Goal: Task Accomplishment & Management: Manage account settings

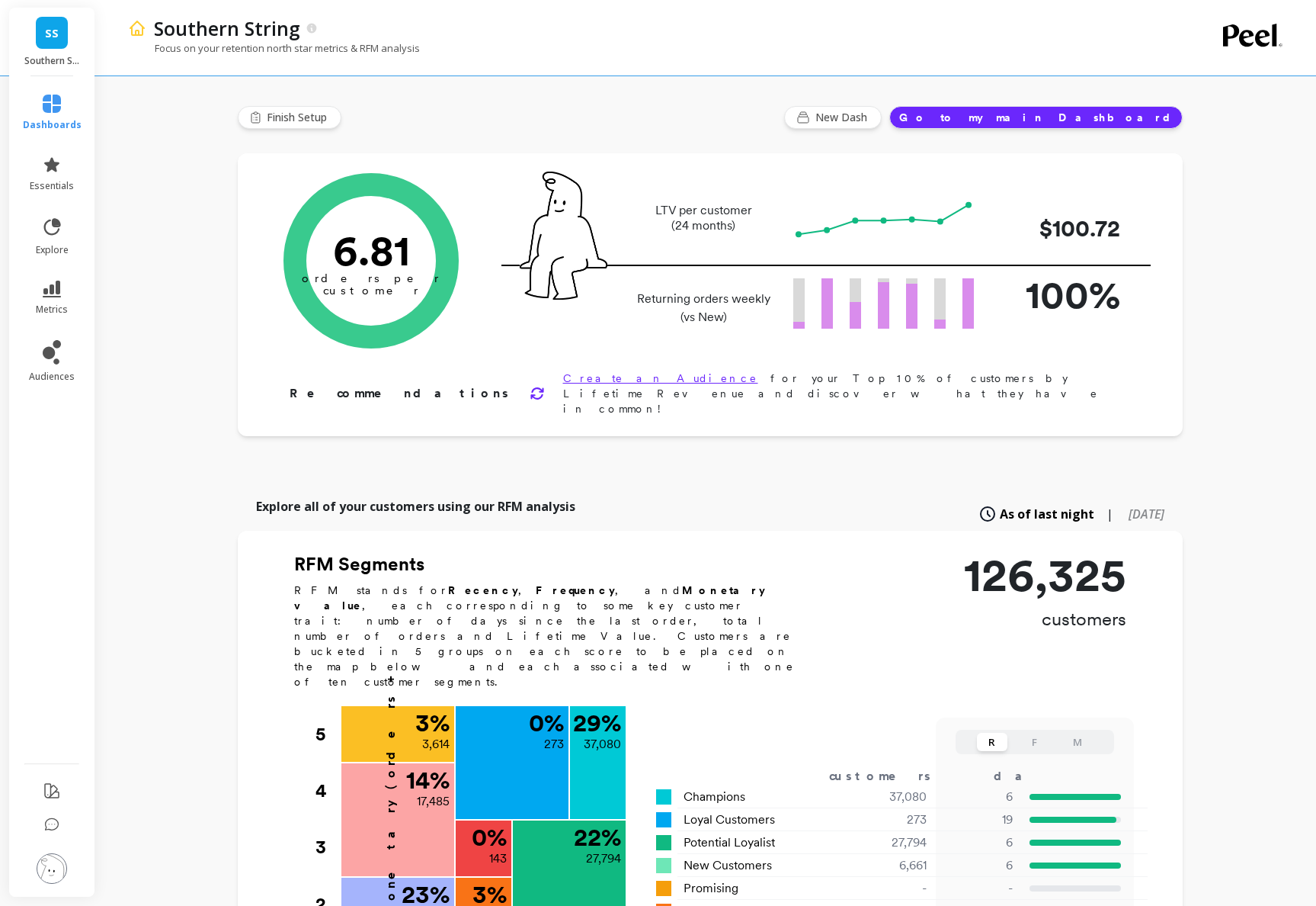
click at [47, 859] on img at bounding box center [52, 869] width 31 height 31
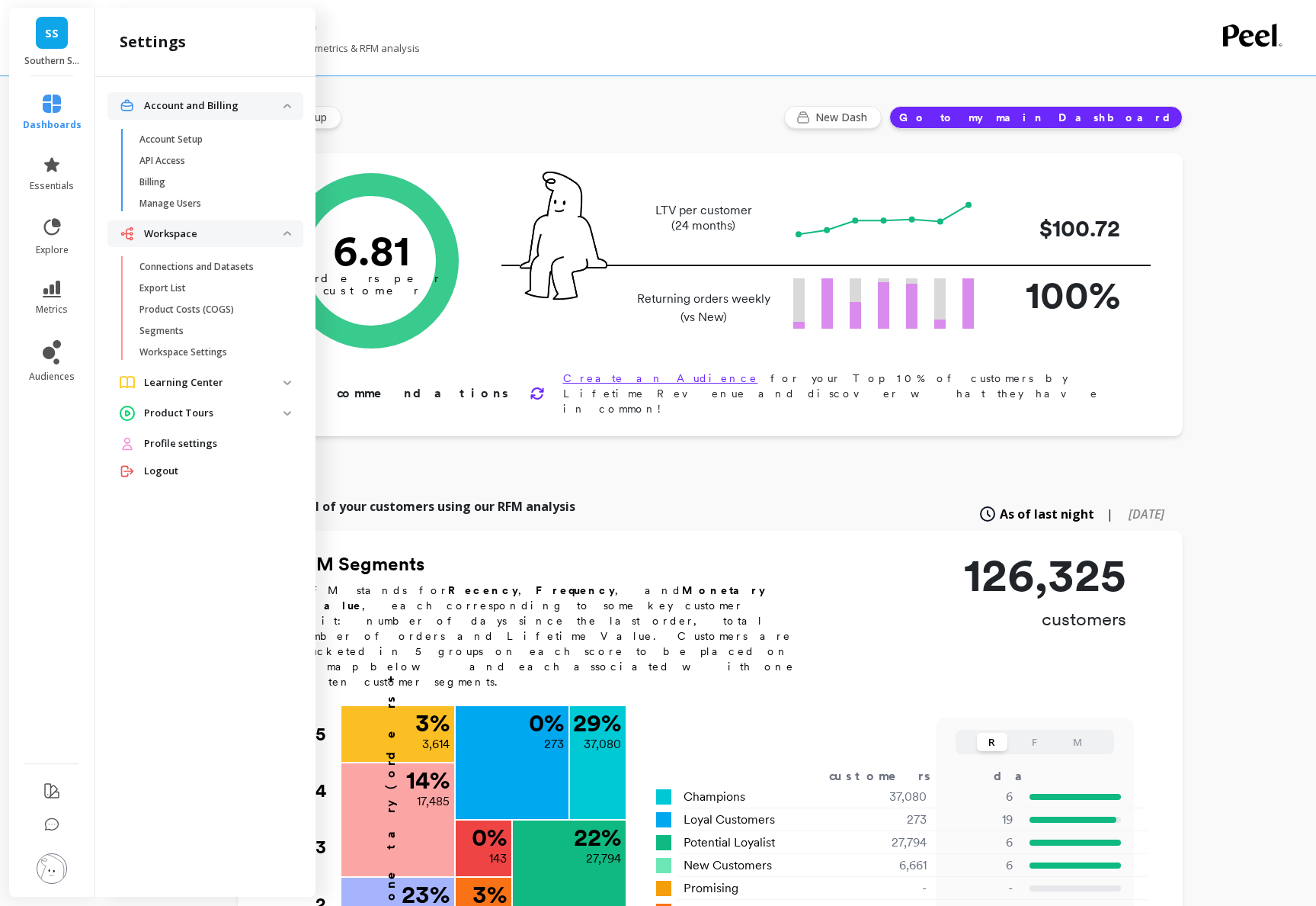
click at [182, 440] on span "Profile settings" at bounding box center [180, 443] width 73 height 15
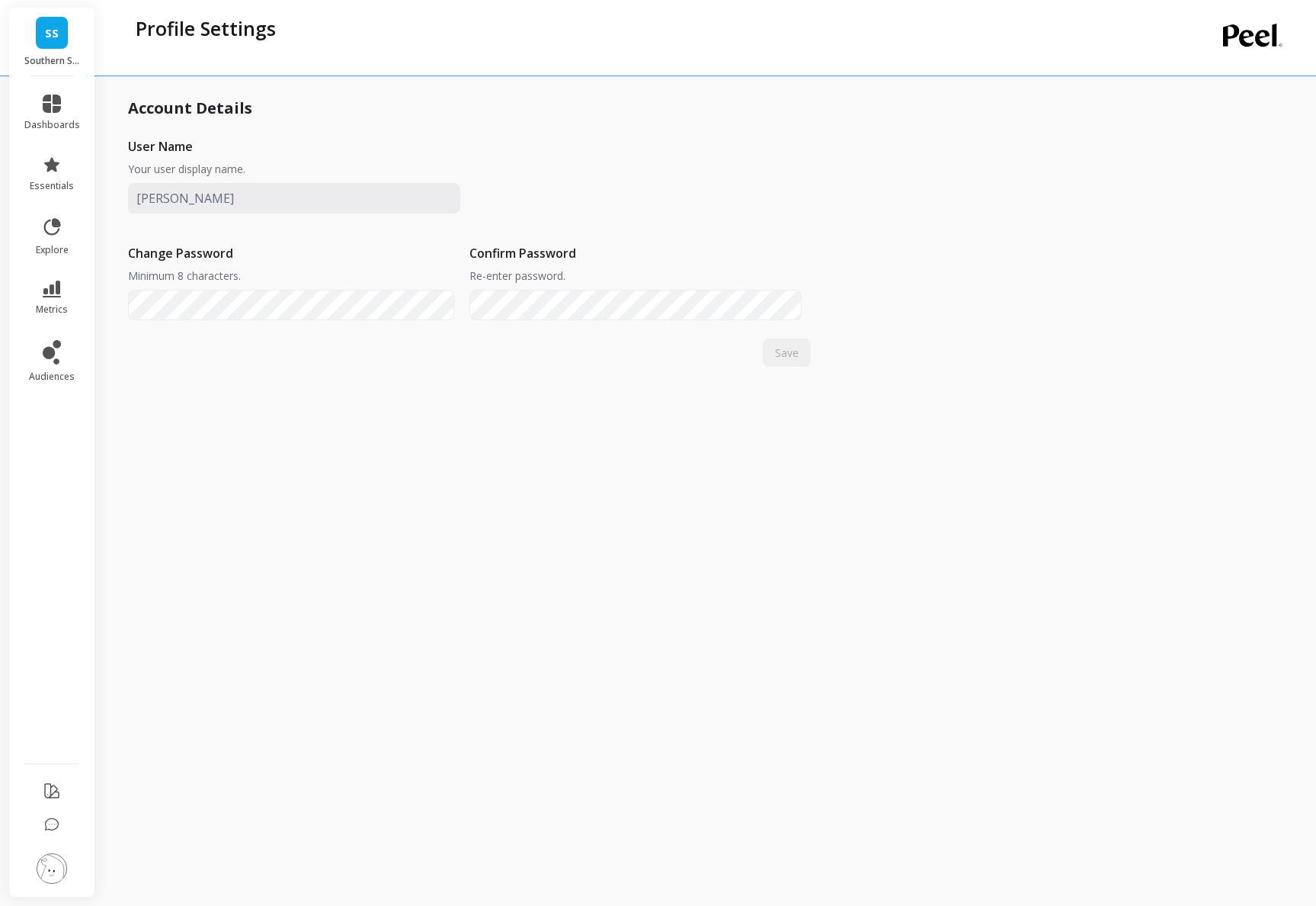
click at [59, 864] on img at bounding box center [52, 869] width 31 height 31
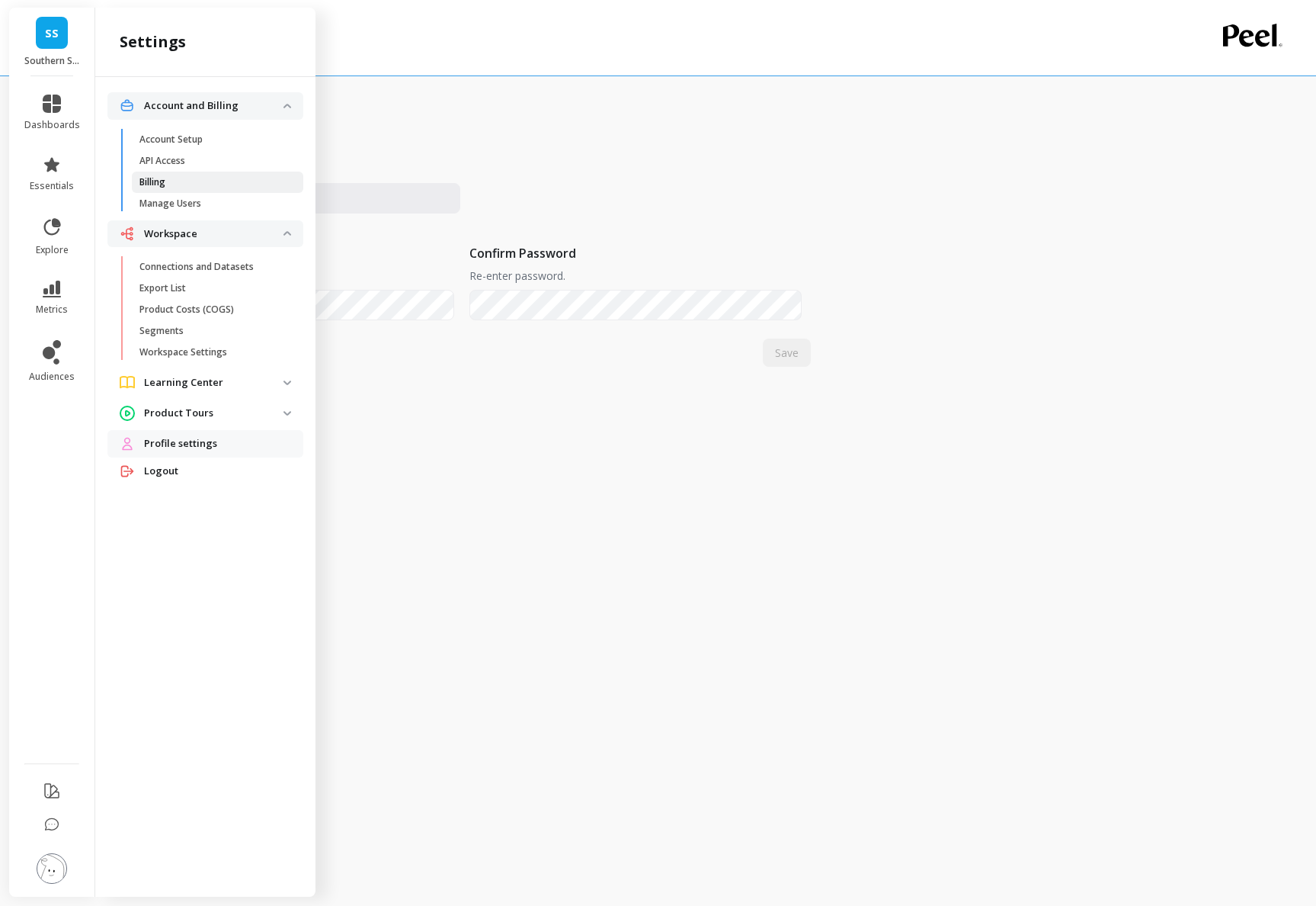
click at [226, 181] on span "Billing" at bounding box center [212, 182] width 145 height 12
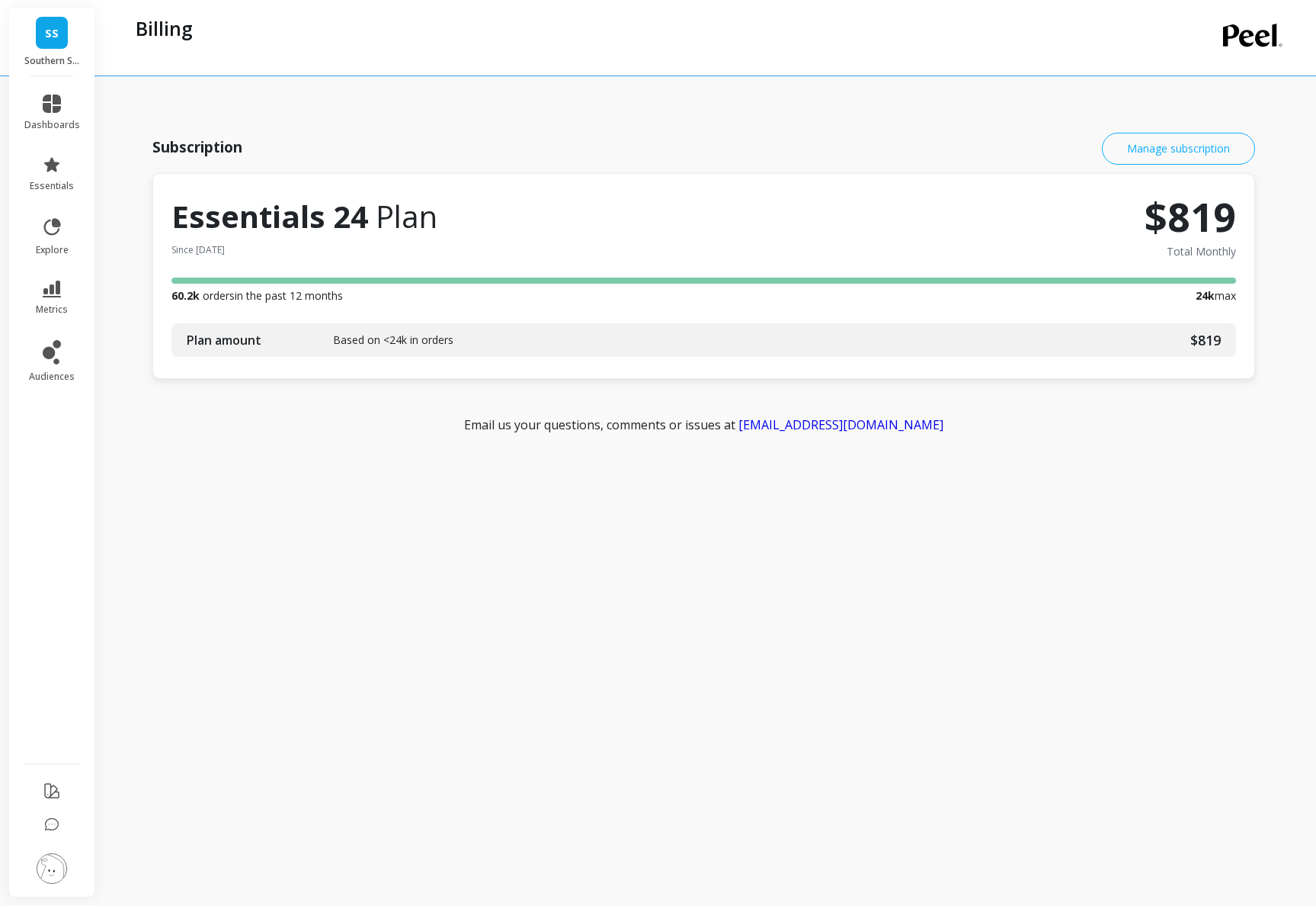
click at [1102, 148] on link "Manage subscription" at bounding box center [1178, 149] width 153 height 32
